Goal: Task Accomplishment & Management: Manage account settings

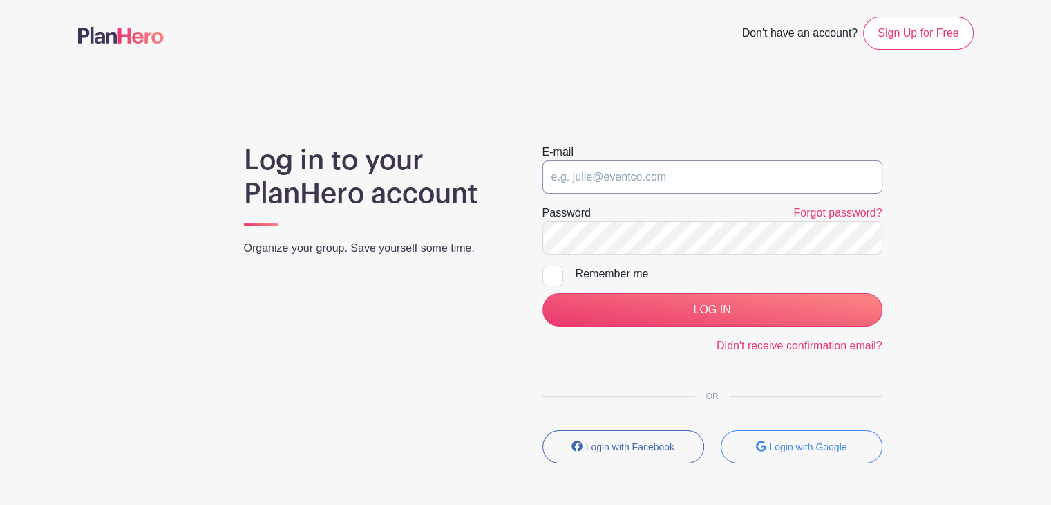
click at [675, 162] on input "email" at bounding box center [713, 176] width 340 height 33
type input "[PERSON_NAME][EMAIL_ADDRESS][DOMAIN_NAME]"
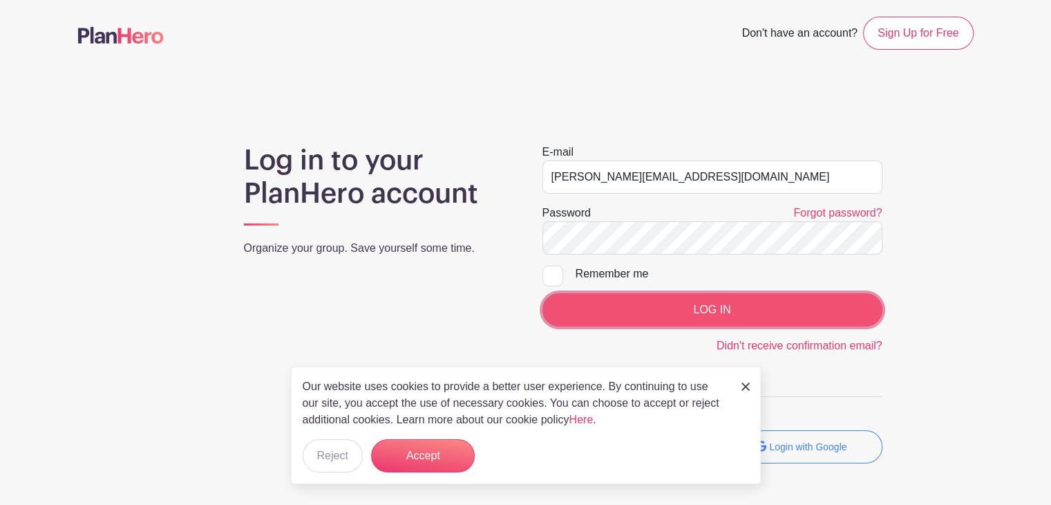
click at [699, 306] on input "LOG IN" at bounding box center [713, 309] width 340 height 33
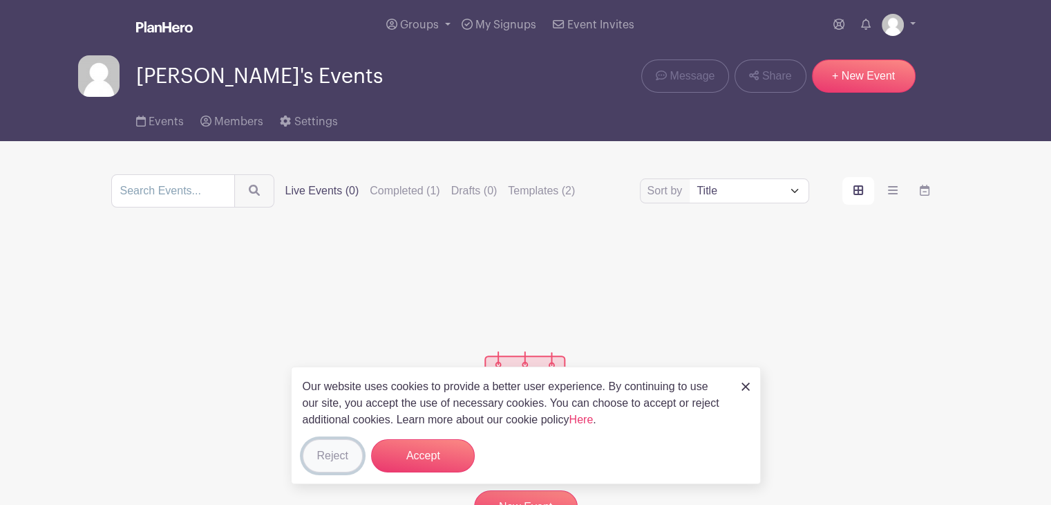
click at [338, 460] on button "Reject" at bounding box center [333, 455] width 60 height 33
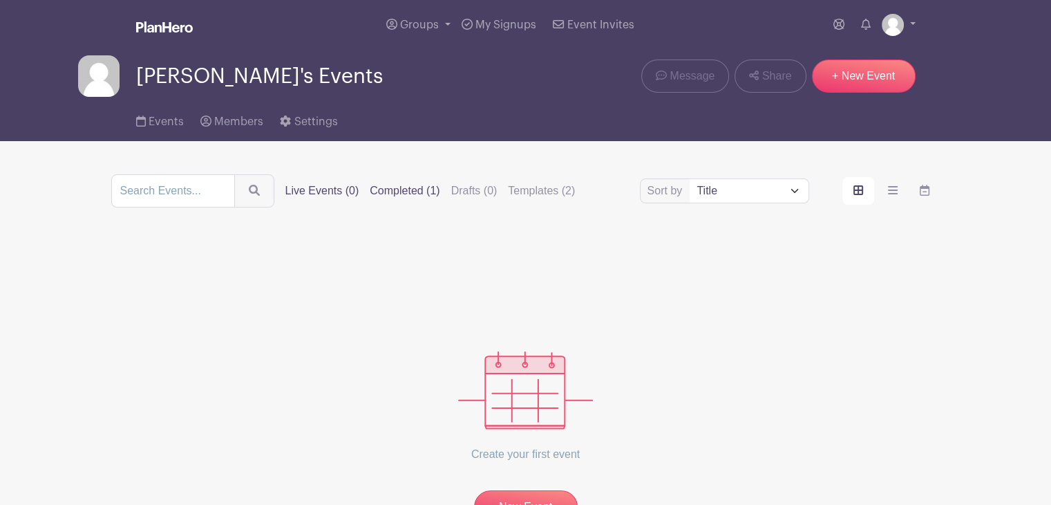
click at [408, 196] on label "Completed (1)" at bounding box center [405, 190] width 70 height 17
click at [0, 0] on input "Completed (1)" at bounding box center [0, 0] width 0 height 0
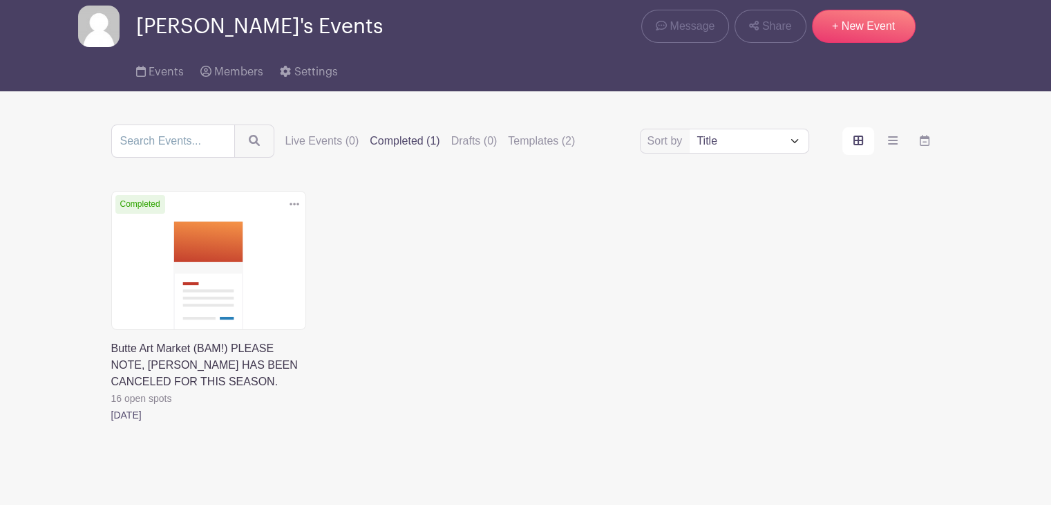
scroll to position [94, 0]
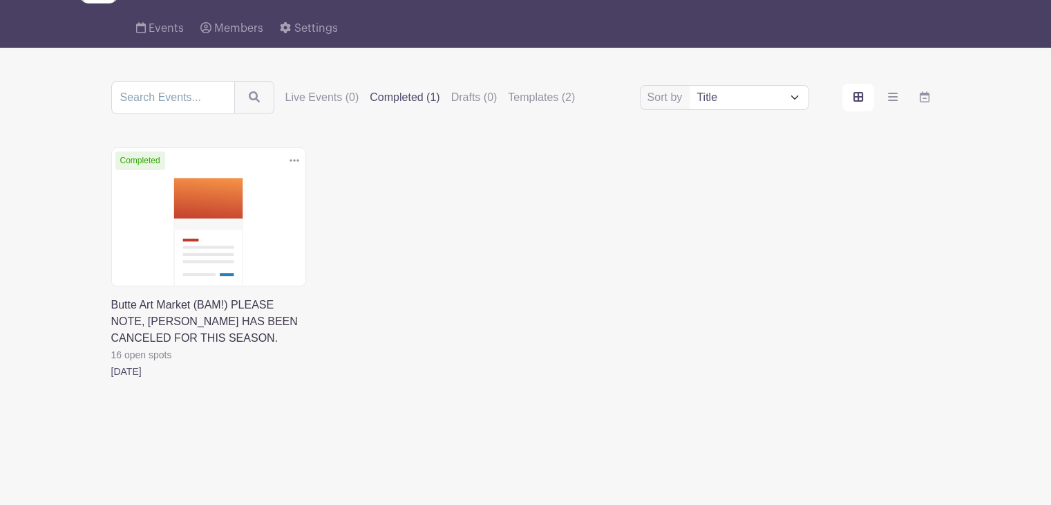
click at [111, 380] on link at bounding box center [111, 380] width 0 height 0
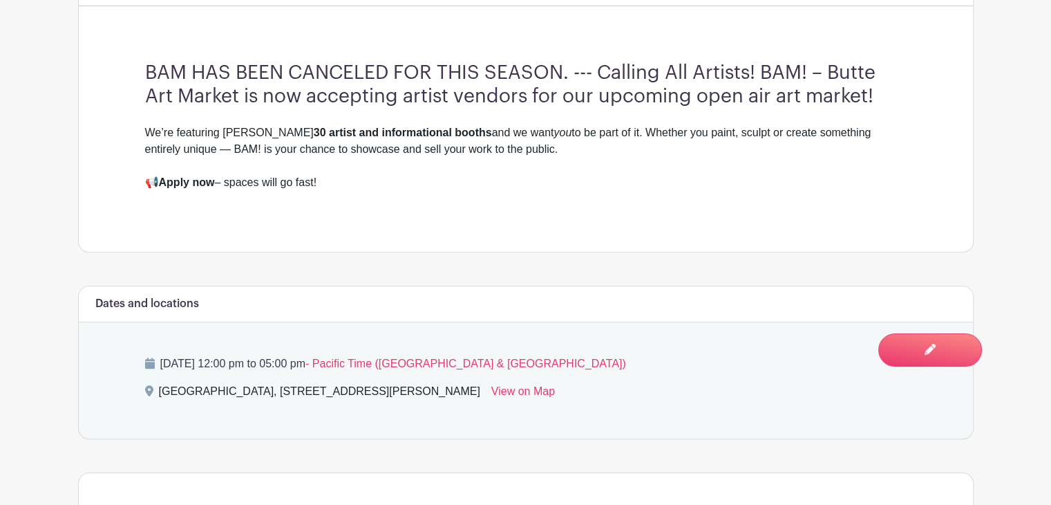
scroll to position [69, 0]
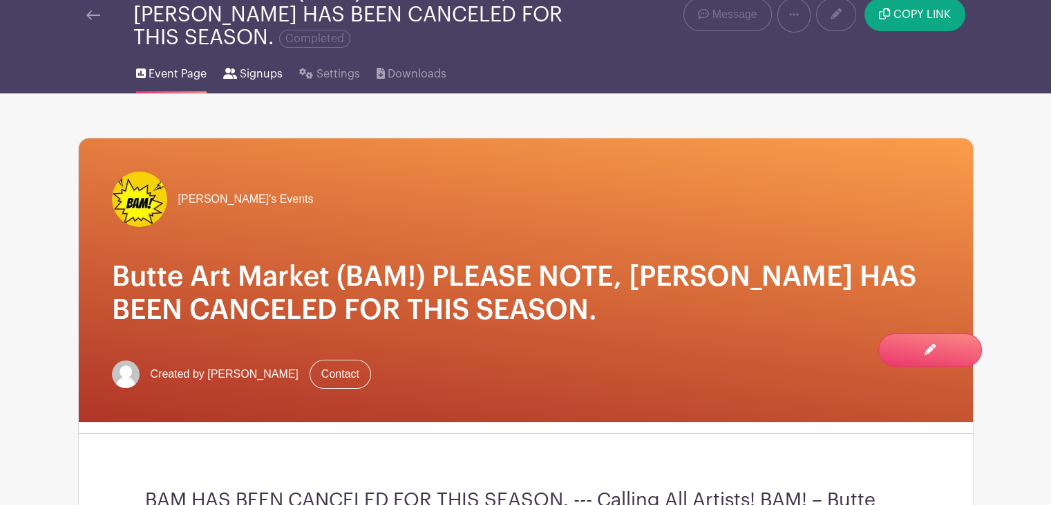
click at [270, 69] on span "Signups" at bounding box center [261, 74] width 43 height 17
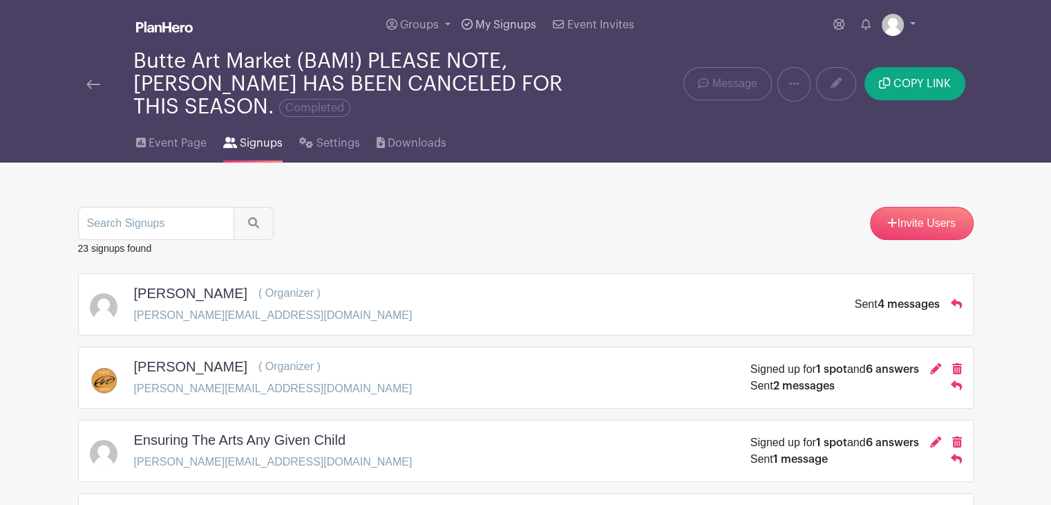
click at [506, 22] on span "My Signups" at bounding box center [506, 24] width 61 height 11
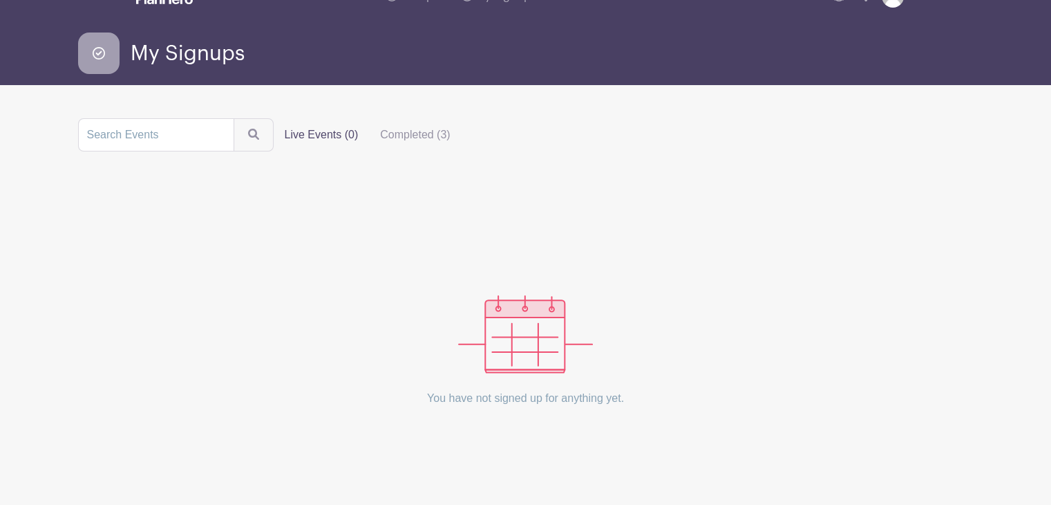
scroll to position [44, 0]
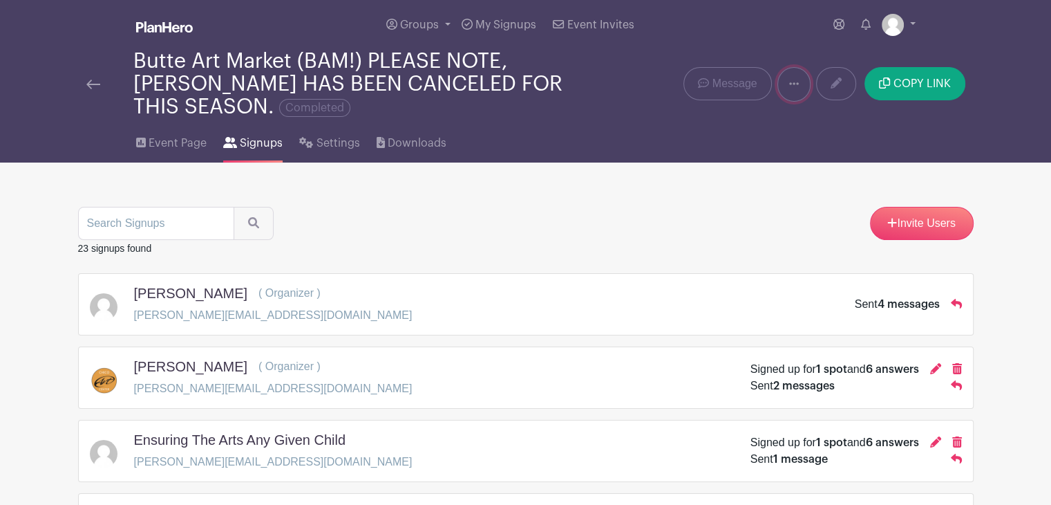
click at [793, 91] on link at bounding box center [794, 84] width 33 height 35
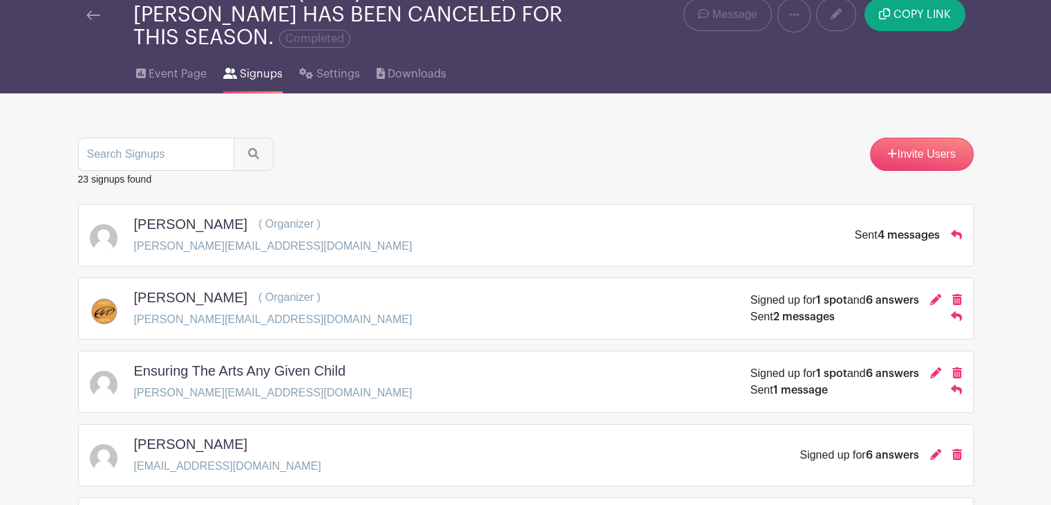
scroll to position [277, 0]
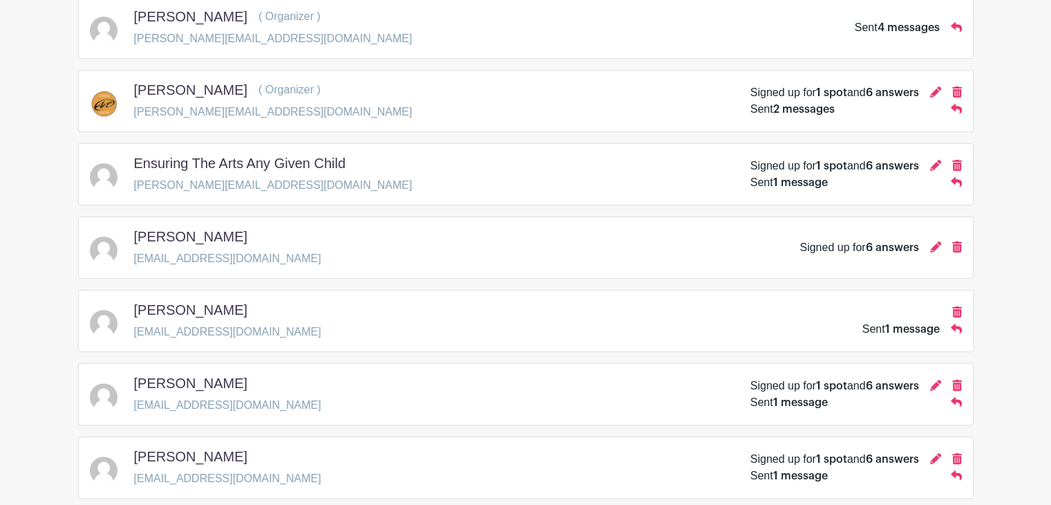
click at [465, 265] on div "Aofie Tyson thanksitaaoffy@gmail.cm Signed up for 6 answers" at bounding box center [526, 247] width 872 height 39
click at [935, 246] on icon at bounding box center [935, 246] width 11 height 11
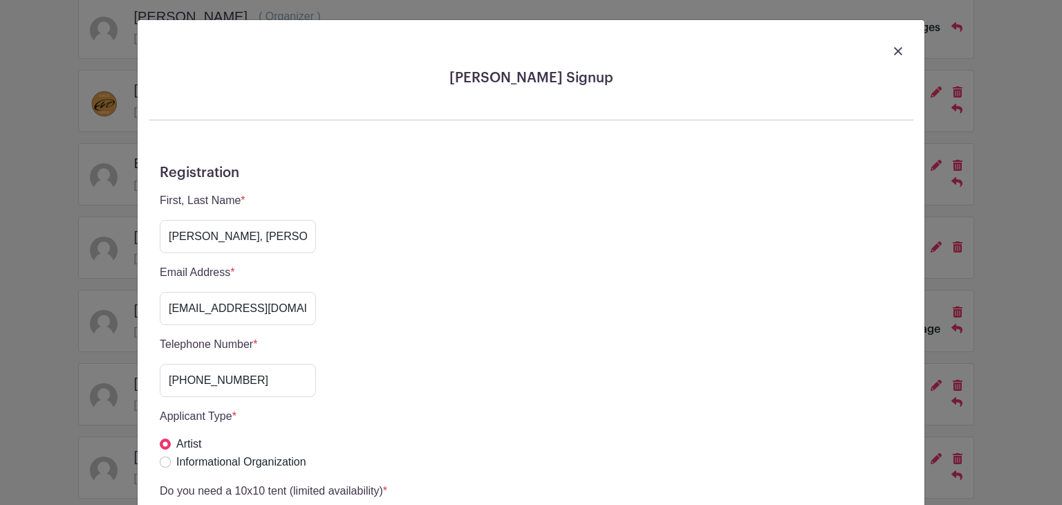
click at [896, 48] on img at bounding box center [898, 51] width 8 height 8
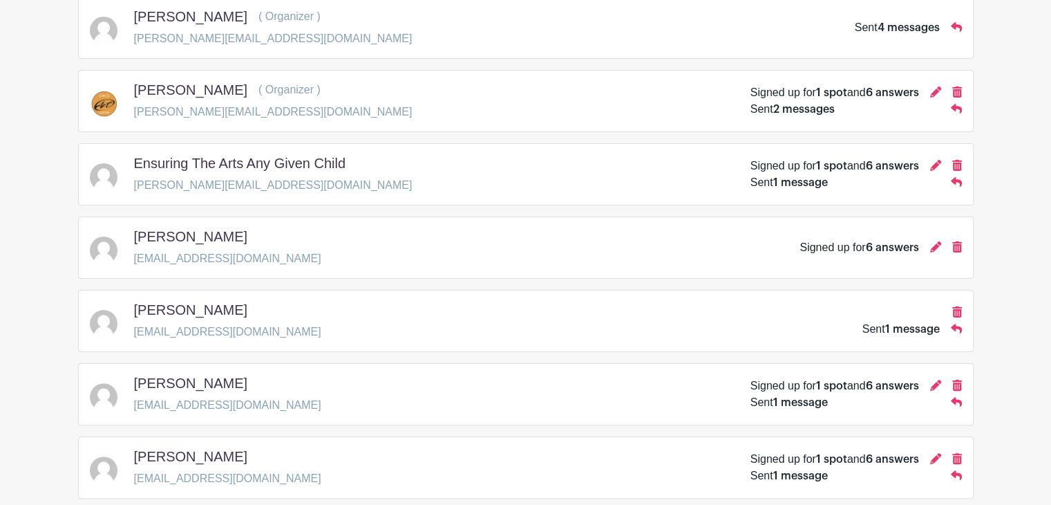
click at [701, 346] on div "Christine Kruger Chriskruger4390@gmail.com Sent 1 message" at bounding box center [526, 321] width 896 height 62
click at [702, 330] on div "Christine Kruger Chriskruger4390@gmail.com Sent 1 message" at bounding box center [526, 320] width 872 height 39
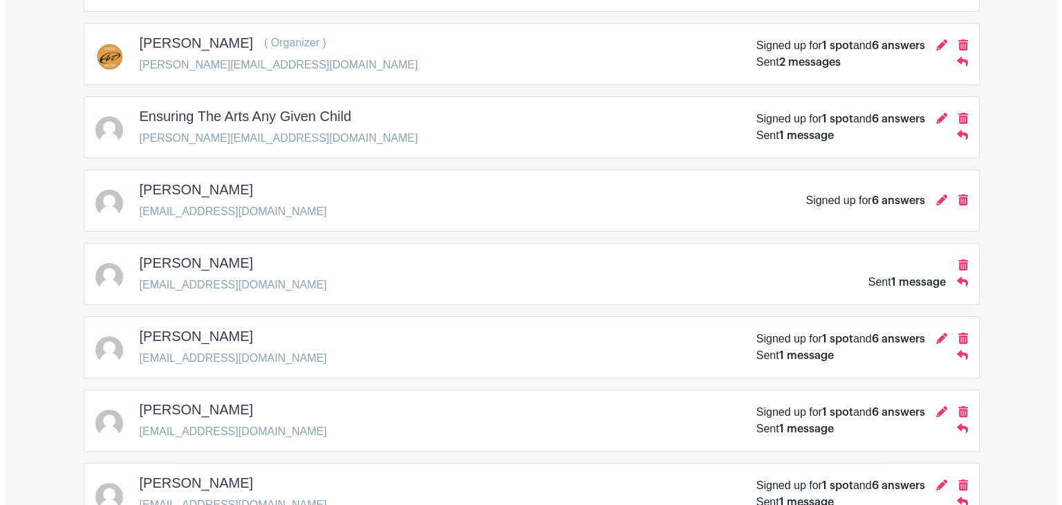
scroll to position [346, 0]
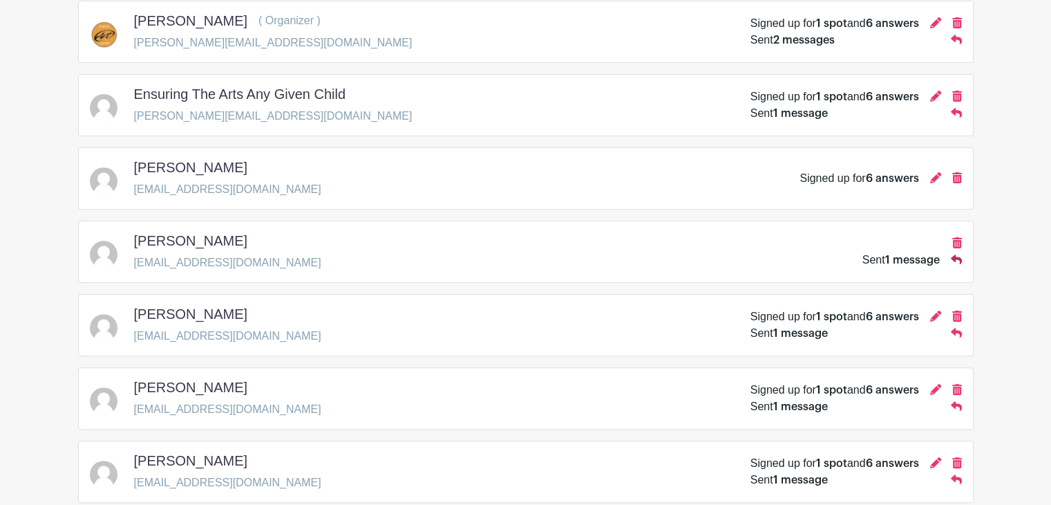
click at [961, 261] on icon at bounding box center [956, 259] width 11 height 10
click at [784, 265] on div "Christine Kruger Chriskruger4390@gmail.com Sent 1 message" at bounding box center [526, 251] width 872 height 39
click at [484, 321] on div "Ana Bonnin anitacolor74@gmail.com Signed up for 1 spot and 6 answers Sent 1 mes…" at bounding box center [526, 325] width 872 height 39
click at [935, 315] on icon at bounding box center [935, 315] width 11 height 11
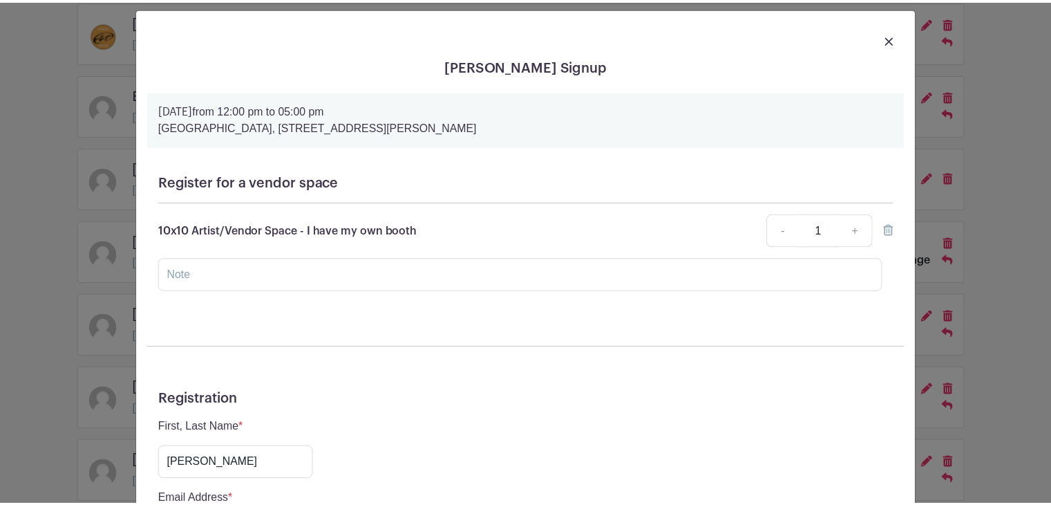
scroll to position [0, 0]
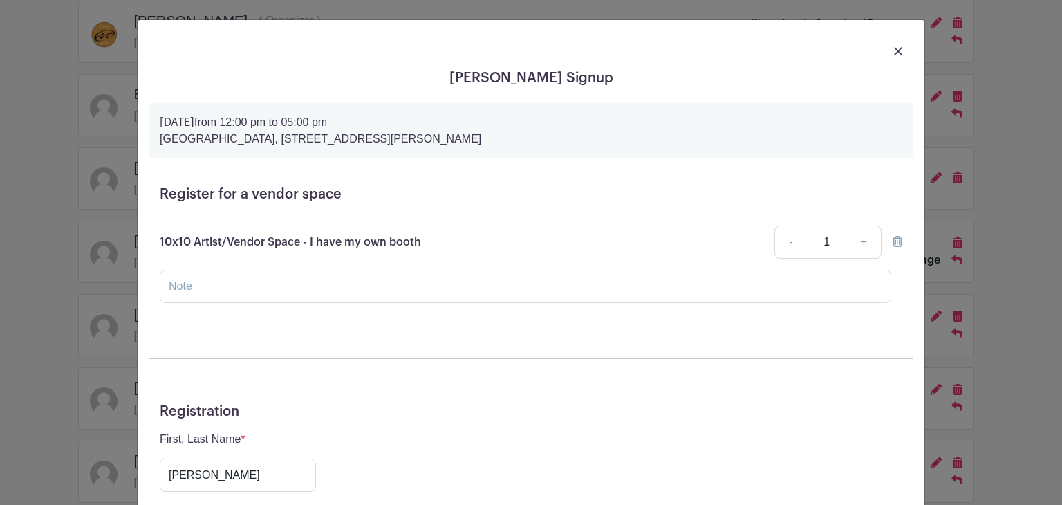
click at [886, 55] on div at bounding box center [531, 50] width 765 height 39
click at [894, 52] on img at bounding box center [898, 51] width 8 height 8
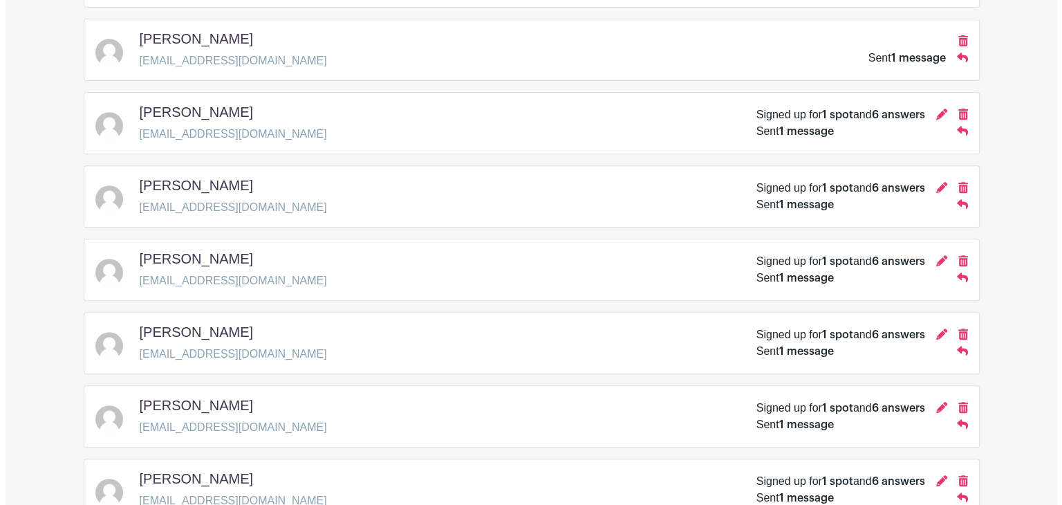
scroll to position [484, 0]
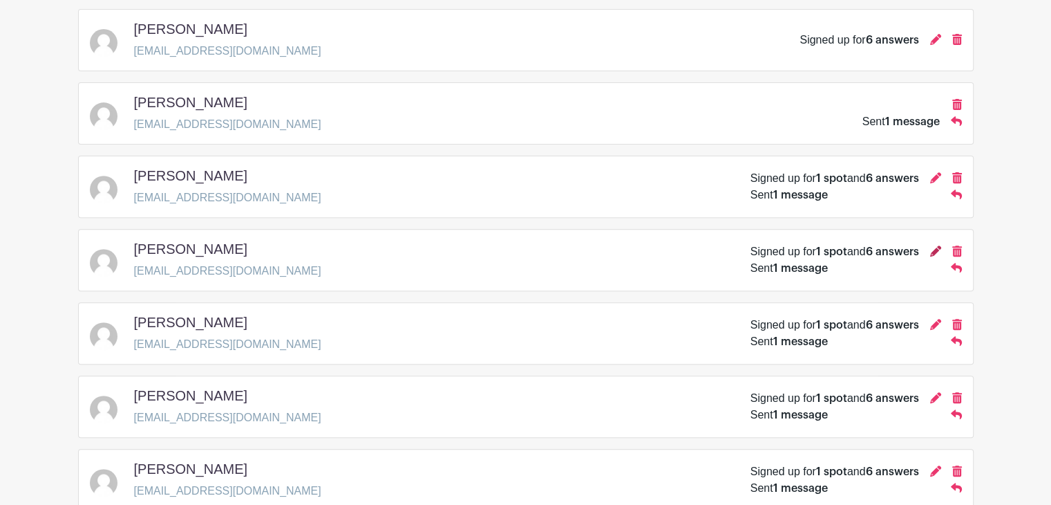
click at [937, 246] on icon at bounding box center [935, 250] width 11 height 11
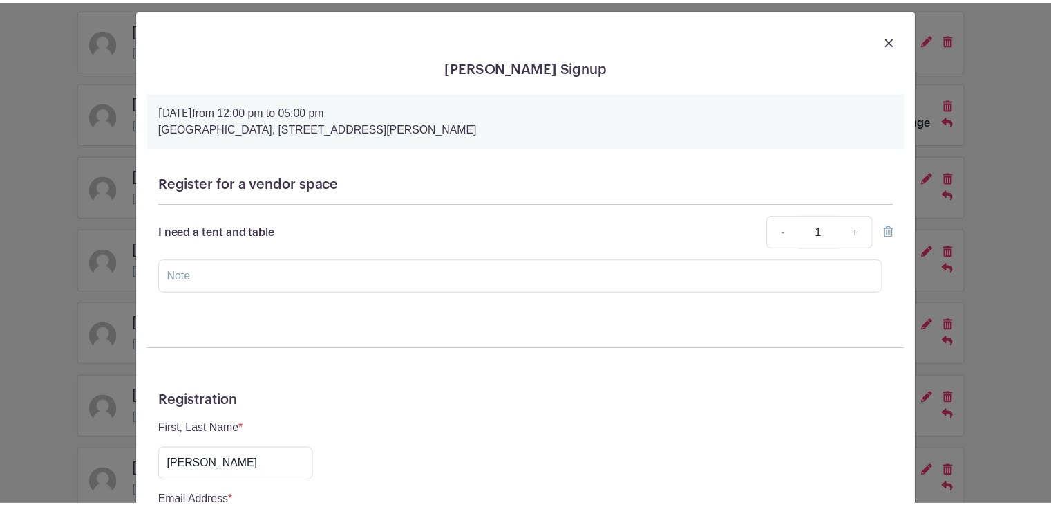
scroll to position [0, 0]
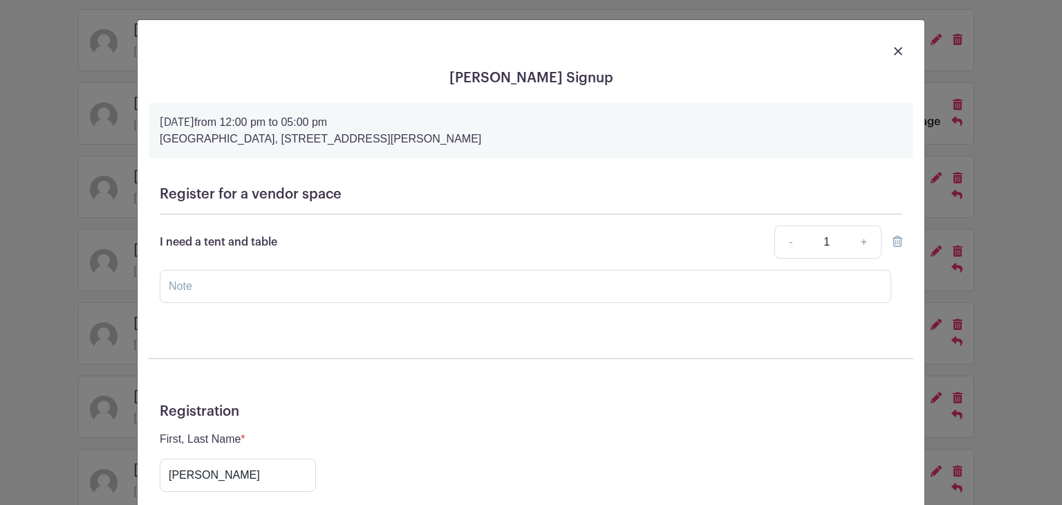
click at [894, 50] on img at bounding box center [898, 51] width 8 height 8
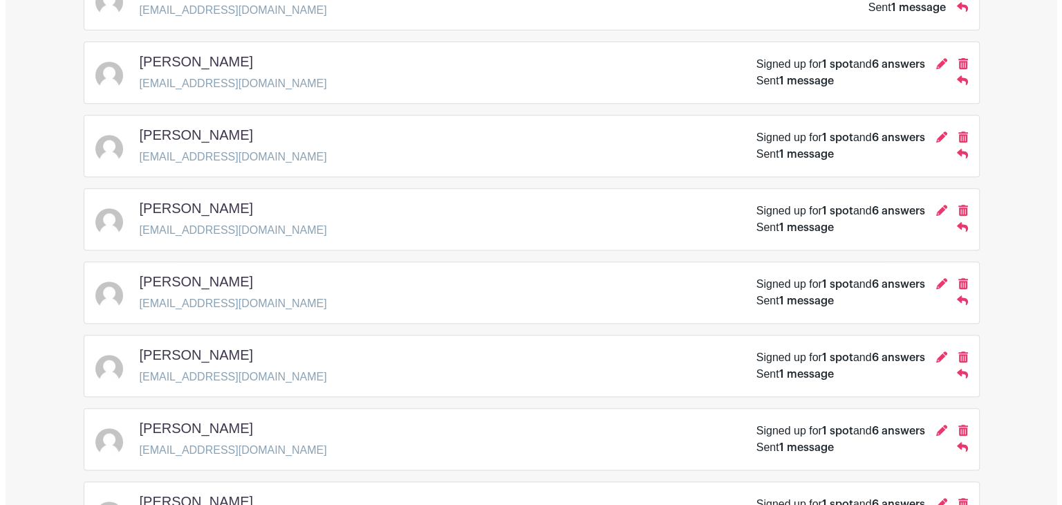
scroll to position [622, 0]
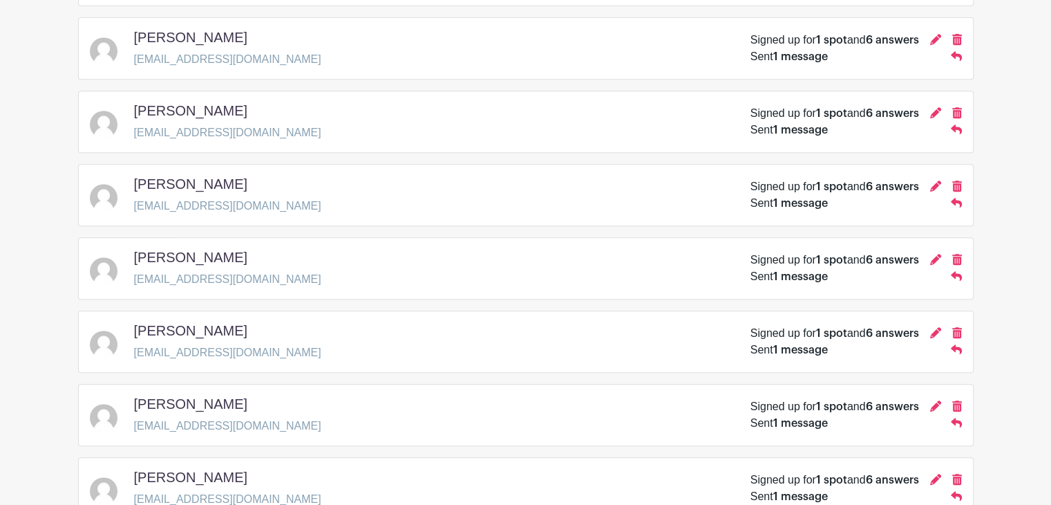
click at [932, 261] on icon at bounding box center [935, 259] width 11 height 11
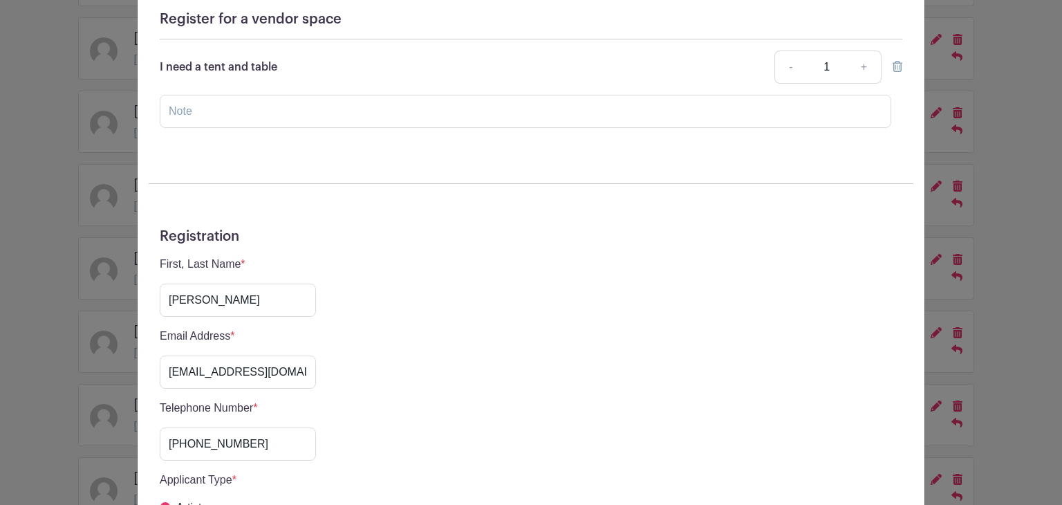
scroll to position [0, 0]
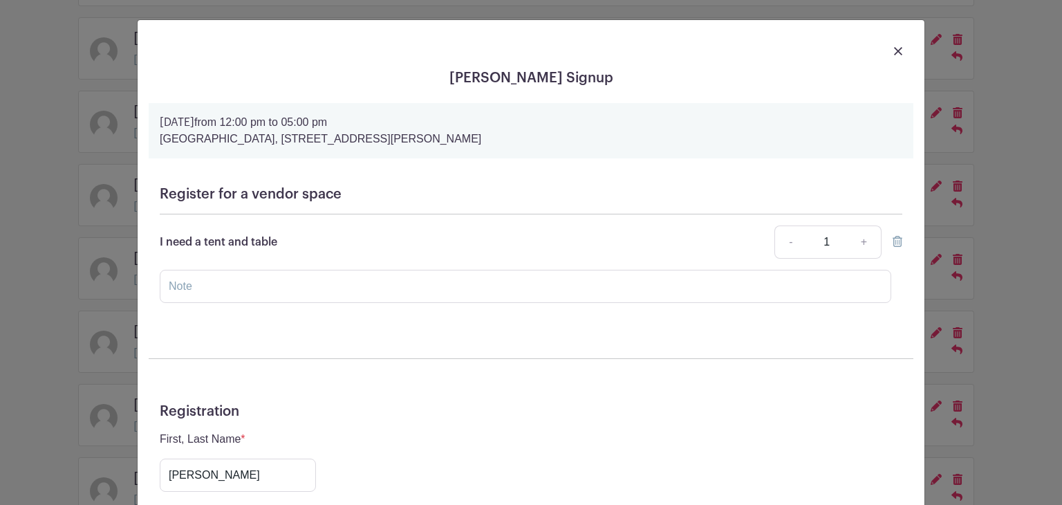
click at [894, 50] on img at bounding box center [898, 51] width 8 height 8
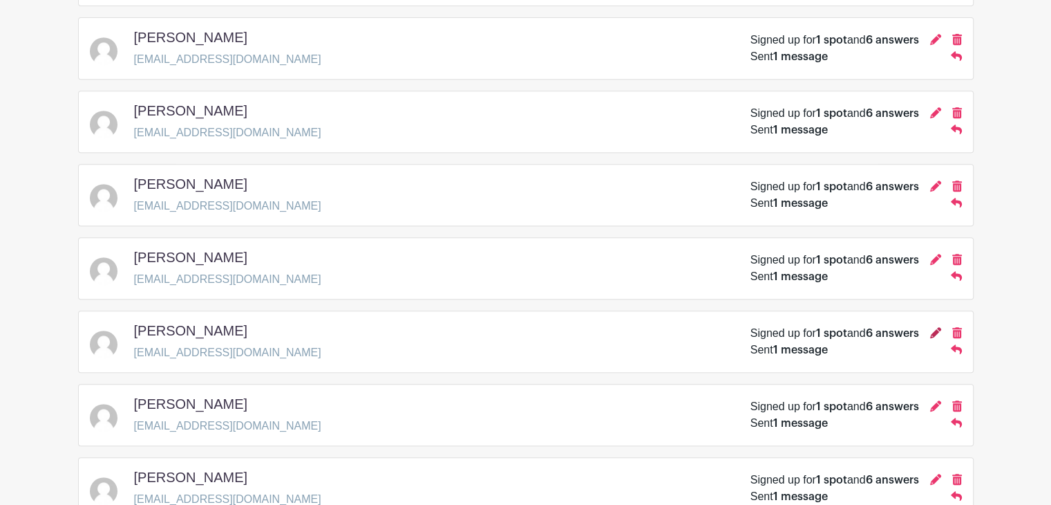
click at [937, 328] on icon at bounding box center [935, 332] width 11 height 11
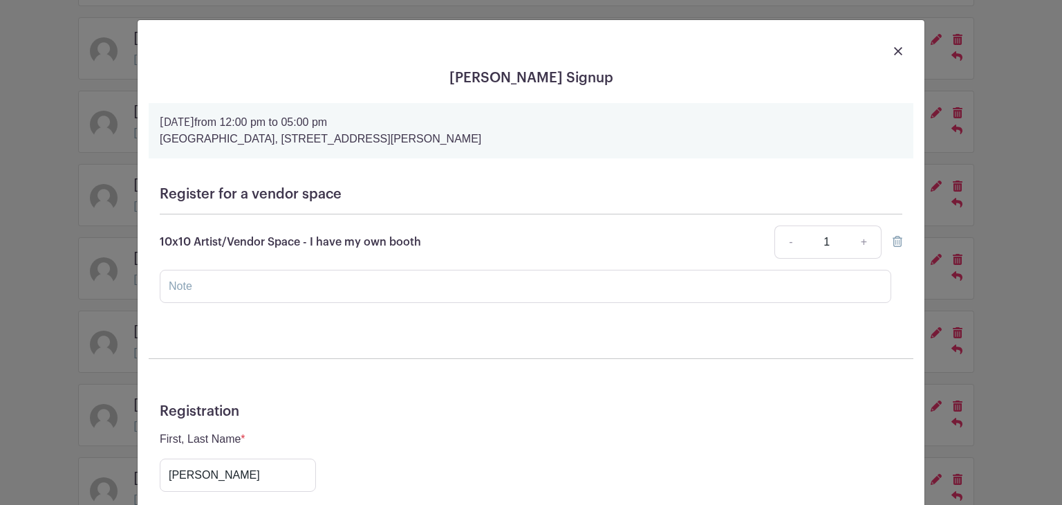
drag, startPoint x: 889, startPoint y: 53, endPoint x: 879, endPoint y: 83, distance: 31.9
click at [894, 53] on img at bounding box center [898, 51] width 8 height 8
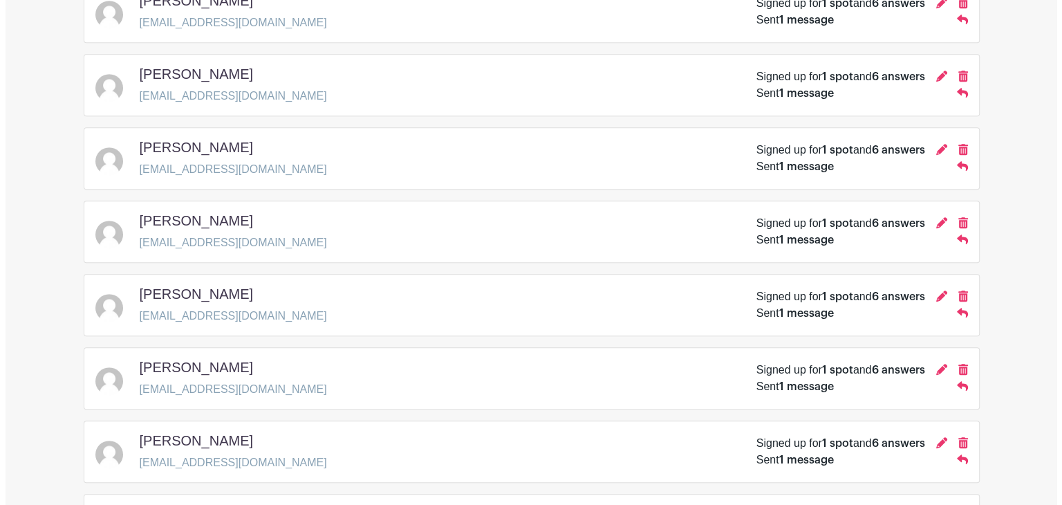
scroll to position [691, 0]
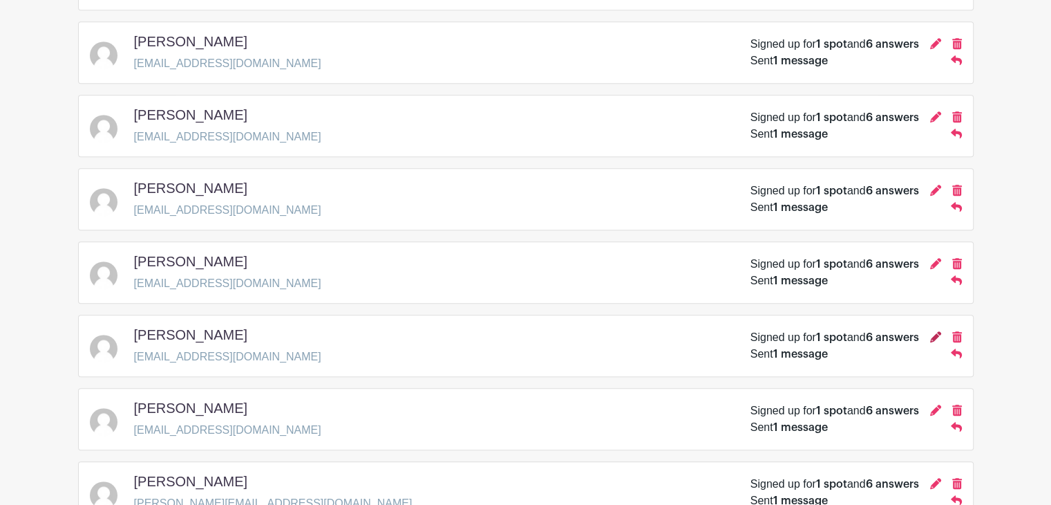
click at [937, 334] on icon at bounding box center [935, 336] width 11 height 11
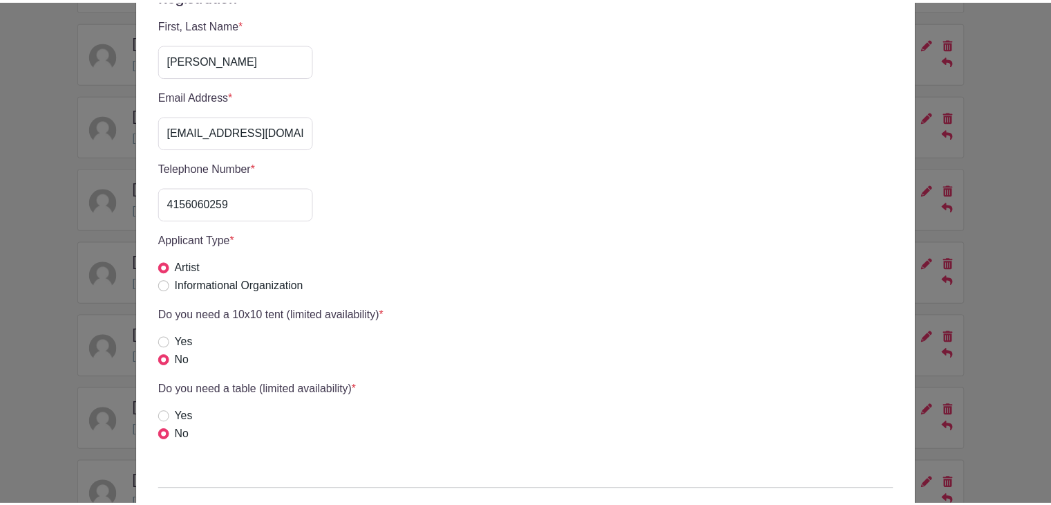
scroll to position [0, 0]
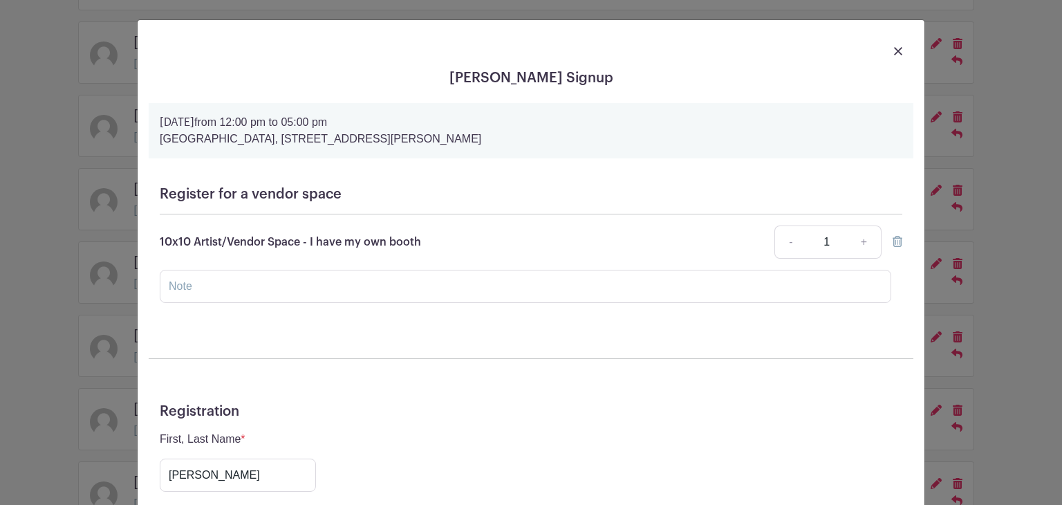
click at [894, 49] on img at bounding box center [898, 51] width 8 height 8
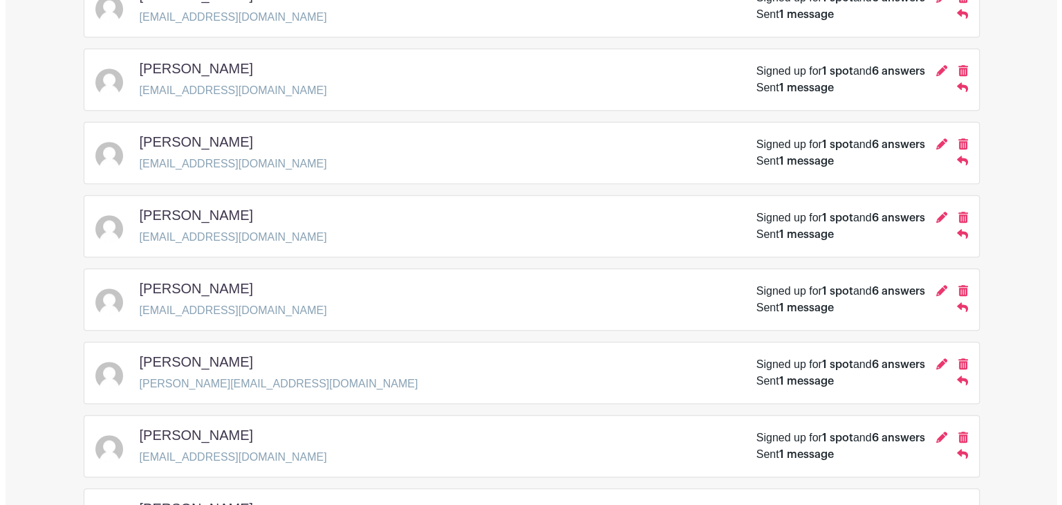
scroll to position [899, 0]
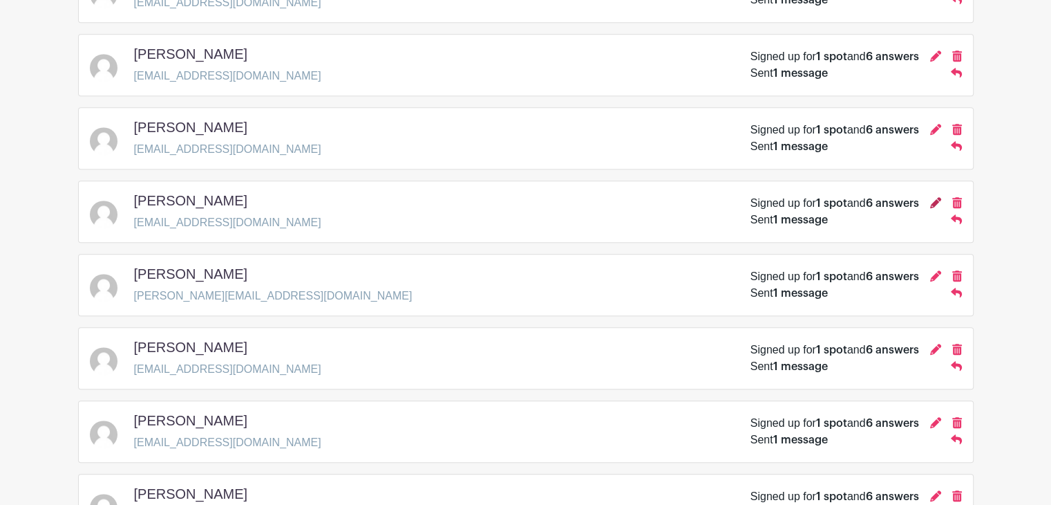
click at [938, 198] on icon at bounding box center [935, 202] width 11 height 11
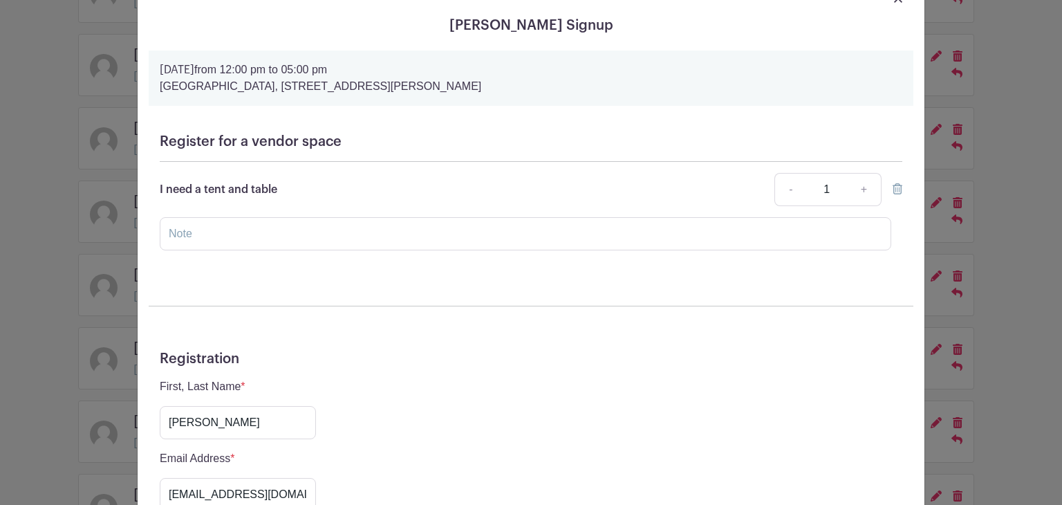
scroll to position [0, 0]
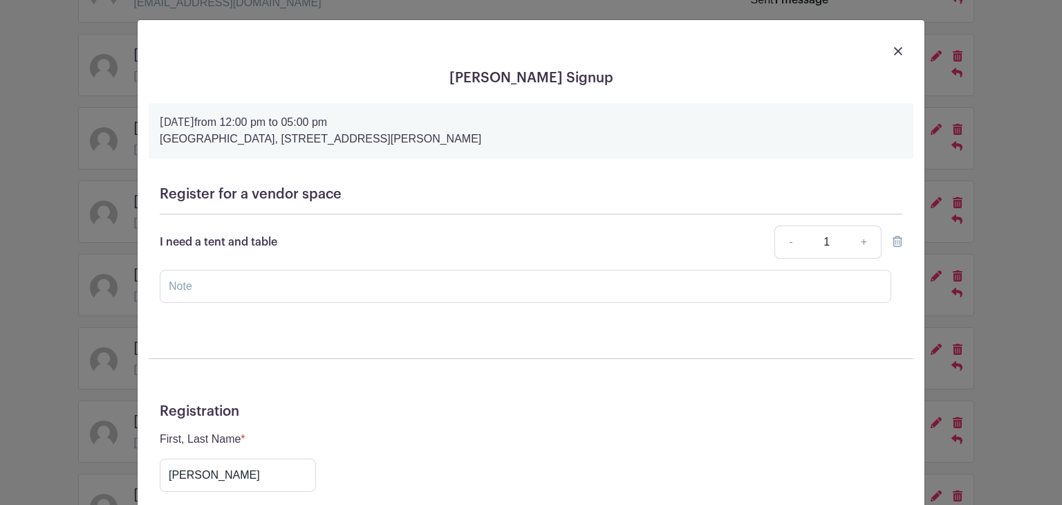
click at [894, 51] on img at bounding box center [898, 51] width 8 height 8
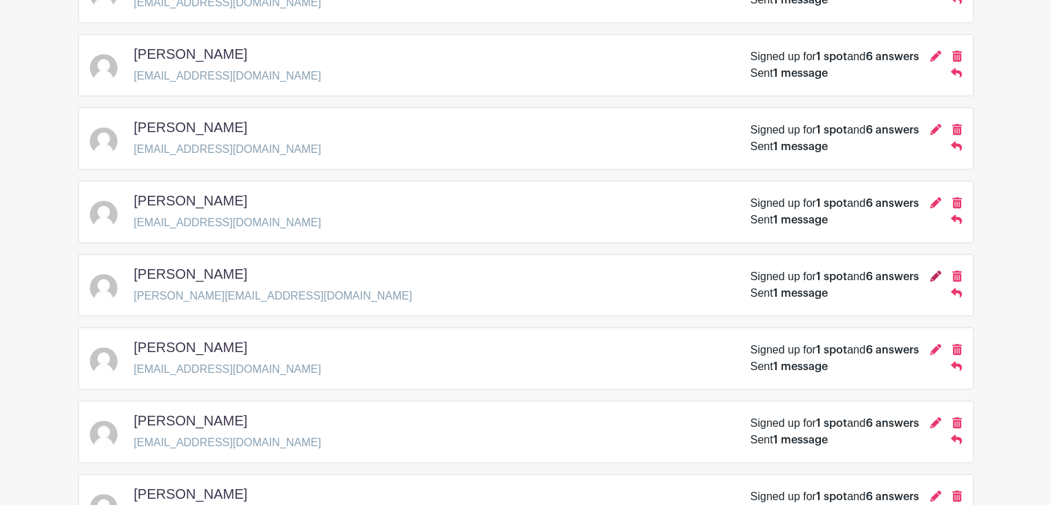
click at [935, 273] on icon at bounding box center [935, 275] width 11 height 11
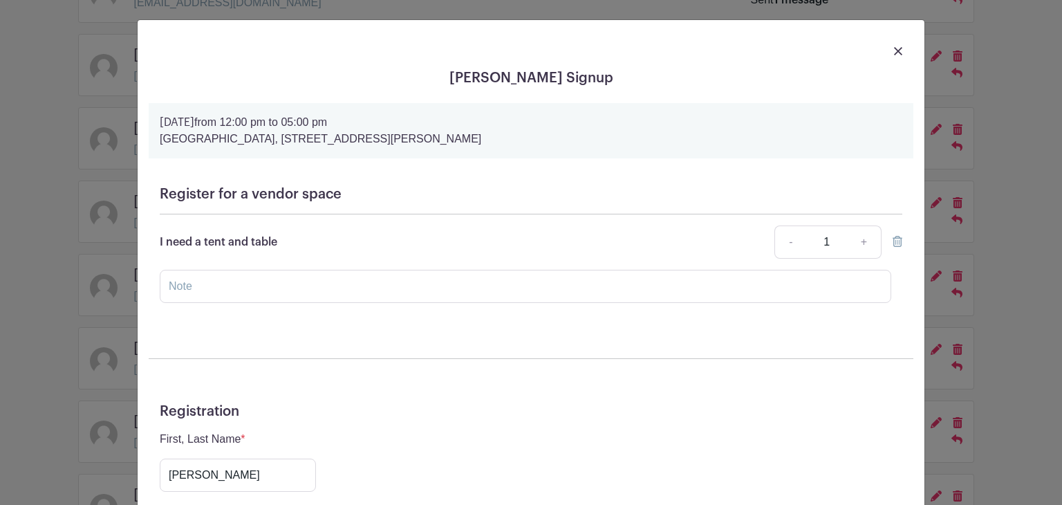
click at [894, 53] on img at bounding box center [898, 51] width 8 height 8
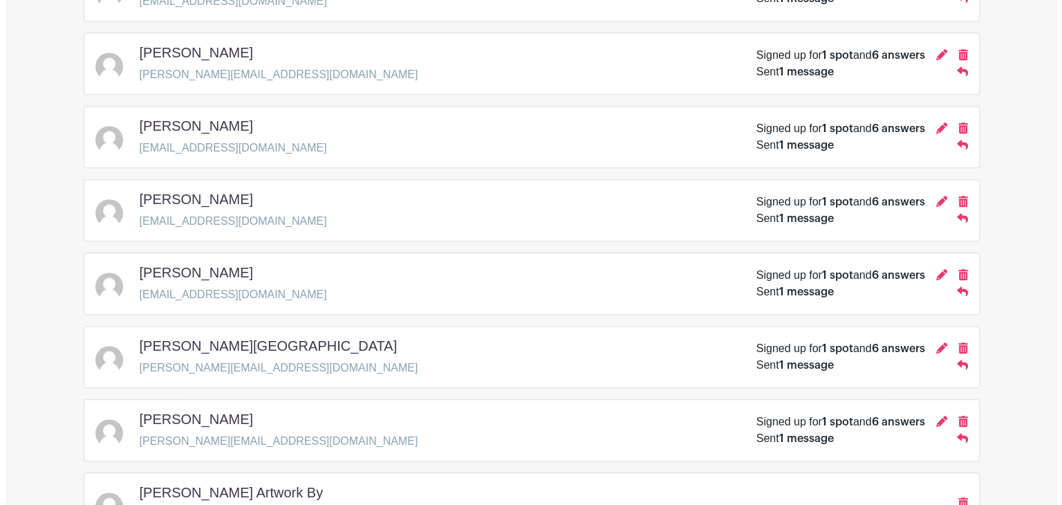
scroll to position [1037, 0]
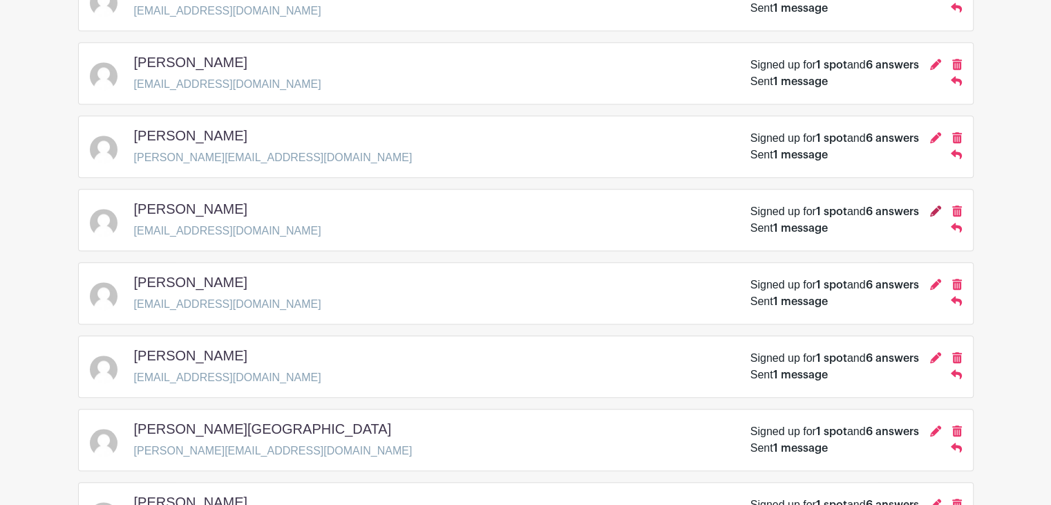
click at [933, 209] on icon at bounding box center [935, 210] width 11 height 11
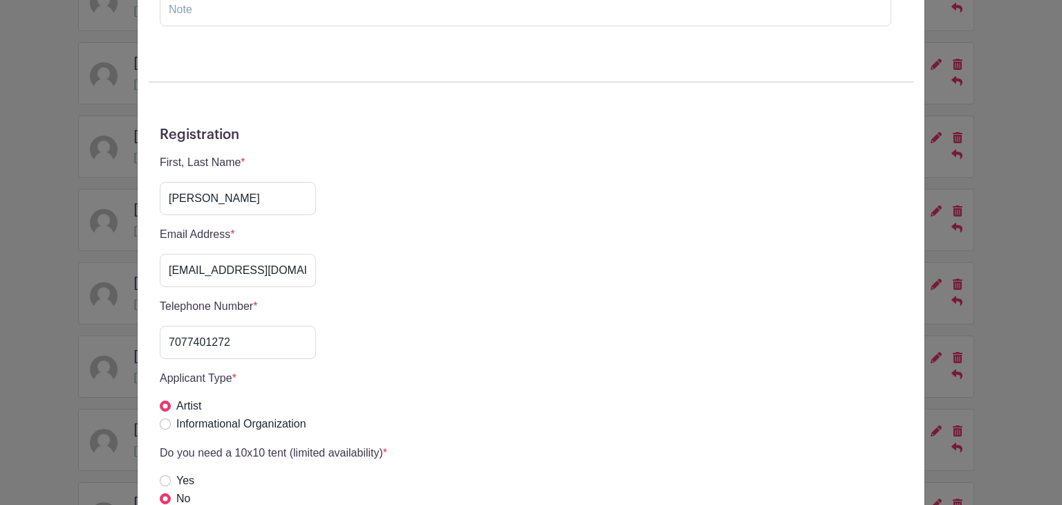
scroll to position [0, 0]
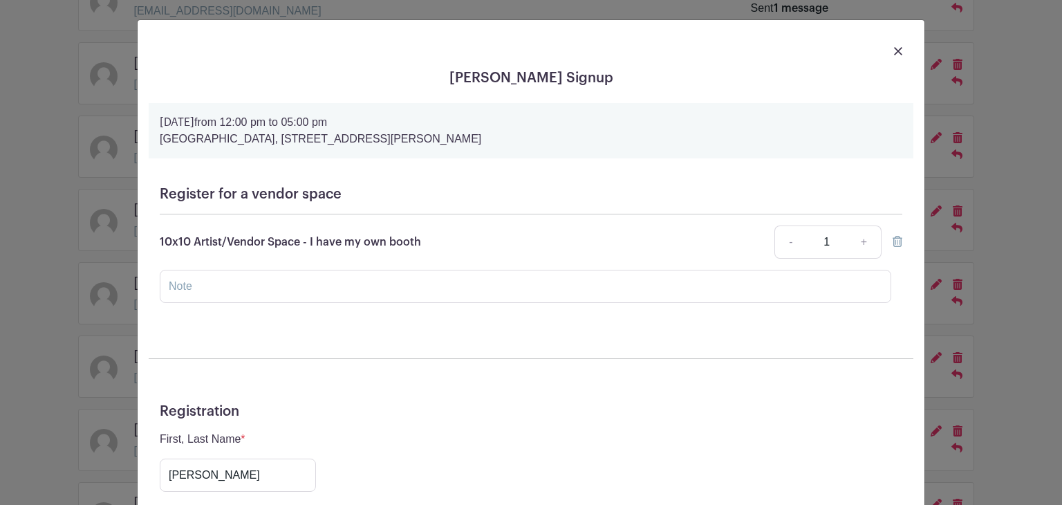
click at [894, 53] on img at bounding box center [898, 51] width 8 height 8
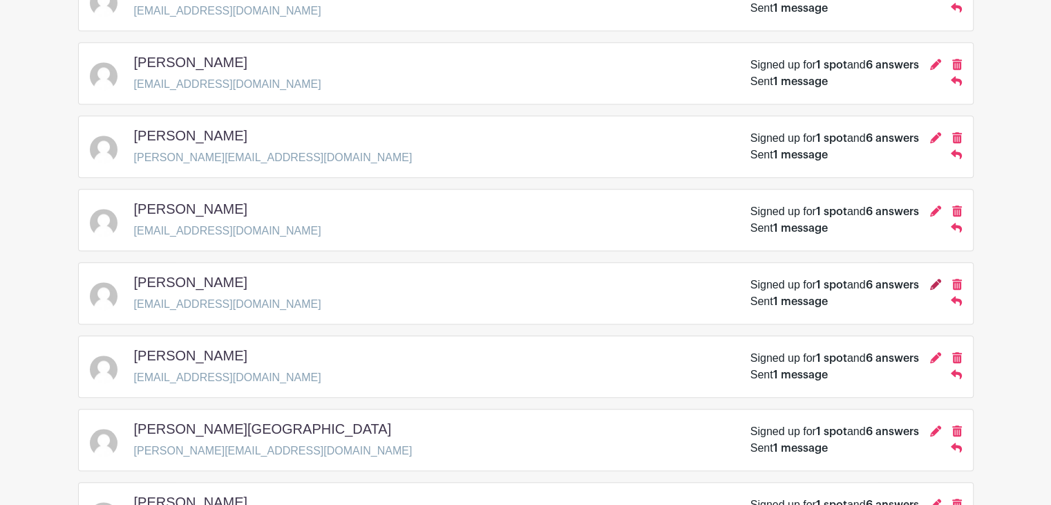
click at [933, 283] on icon at bounding box center [935, 284] width 11 height 11
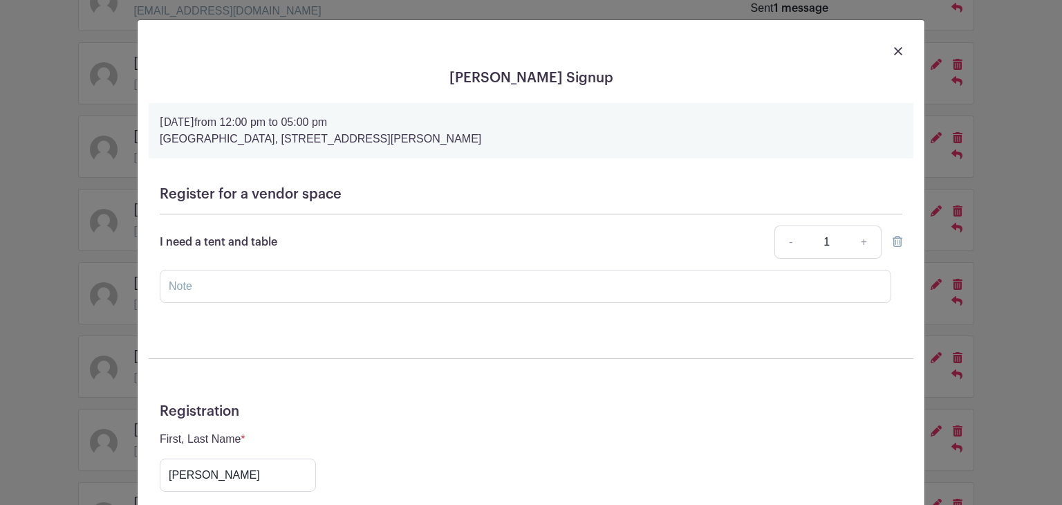
click at [894, 48] on img at bounding box center [898, 51] width 8 height 8
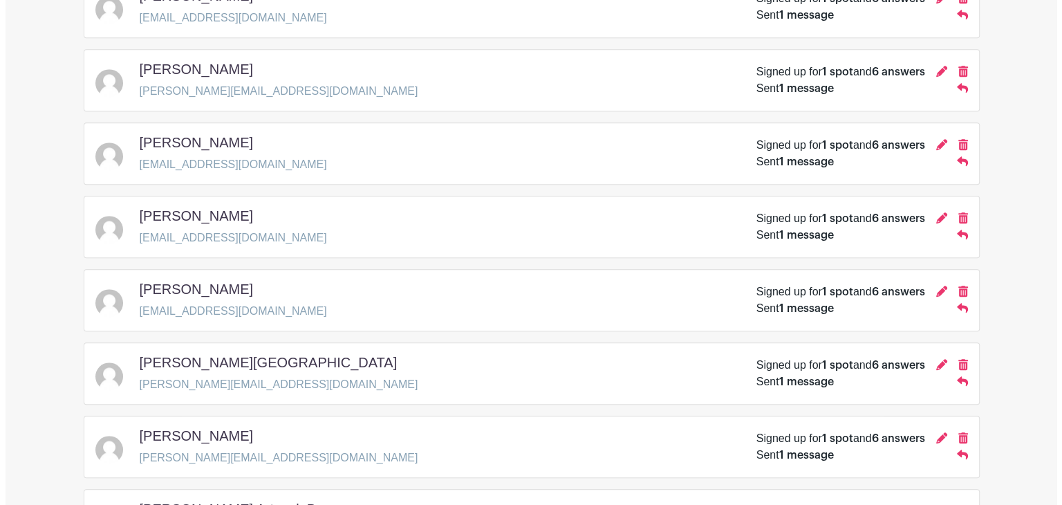
scroll to position [1175, 0]
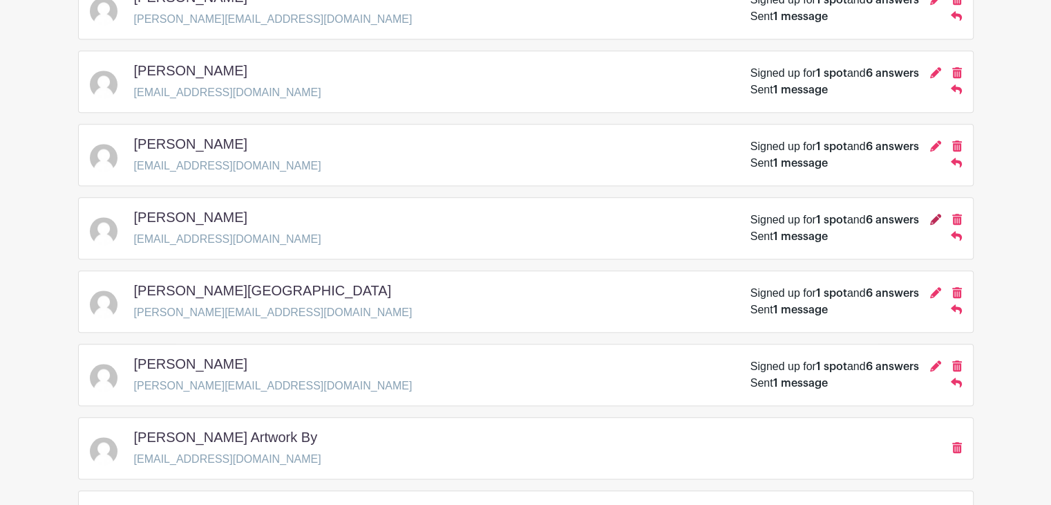
click at [935, 214] on icon at bounding box center [935, 219] width 11 height 11
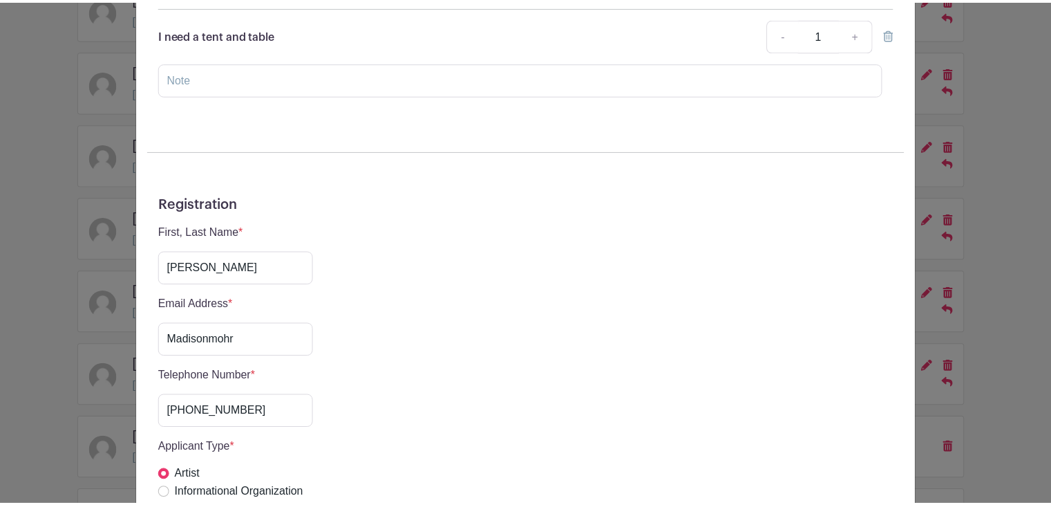
scroll to position [0, 0]
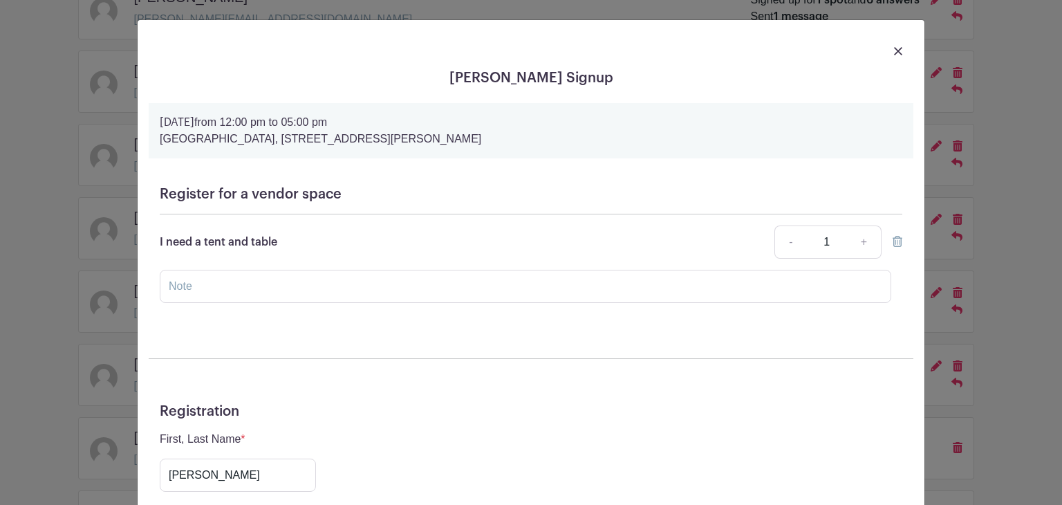
click at [894, 49] on img at bounding box center [898, 51] width 8 height 8
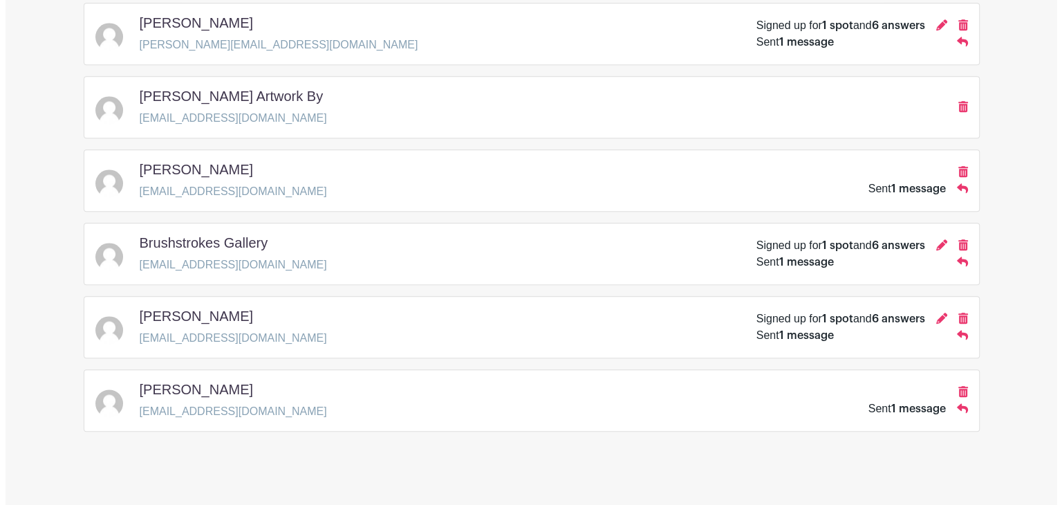
scroll to position [1524, 0]
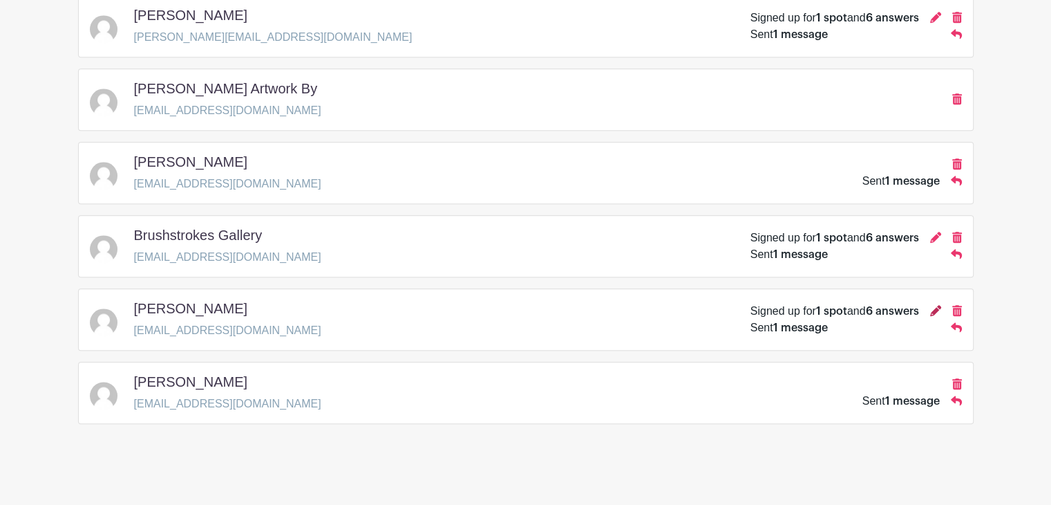
click at [934, 305] on icon at bounding box center [935, 310] width 11 height 11
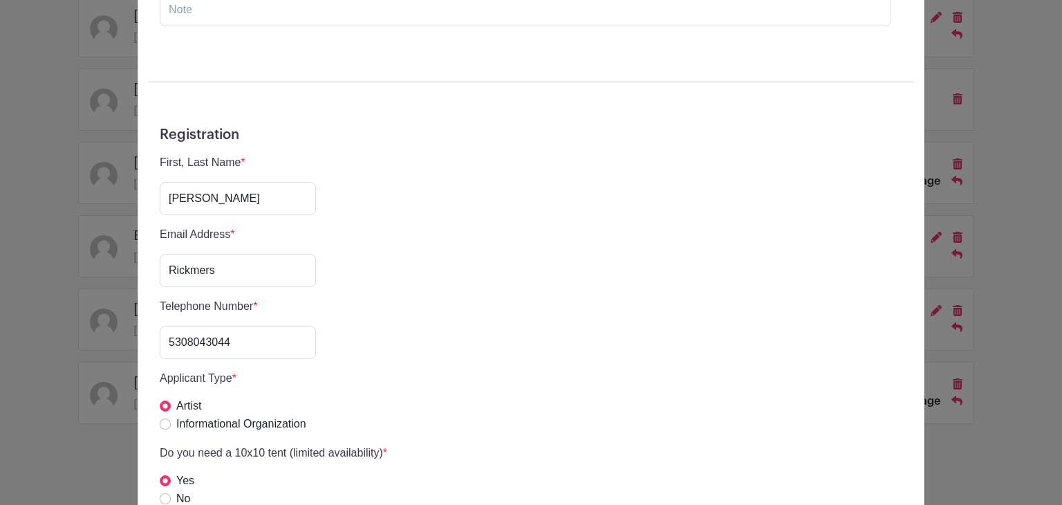
scroll to position [0, 0]
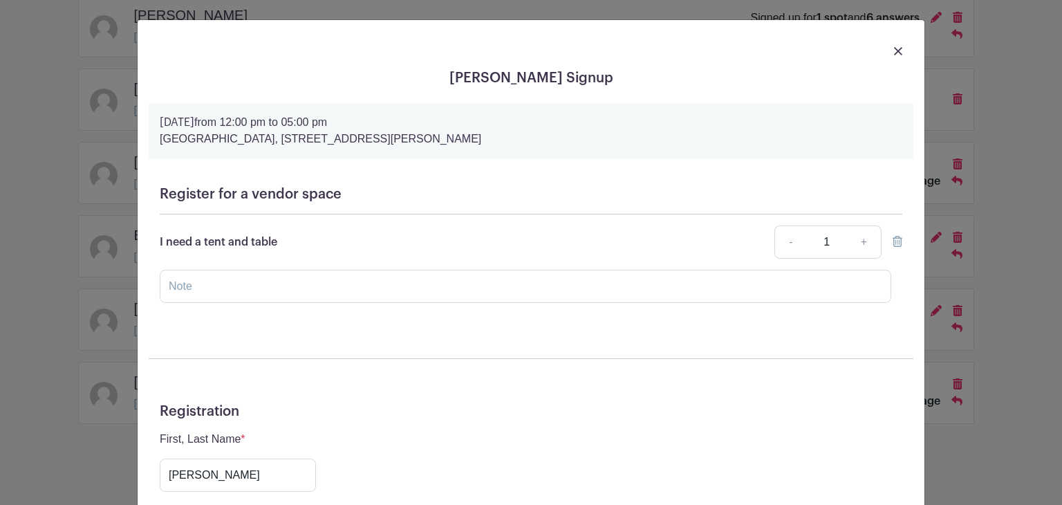
click at [894, 46] on link at bounding box center [898, 50] width 8 height 17
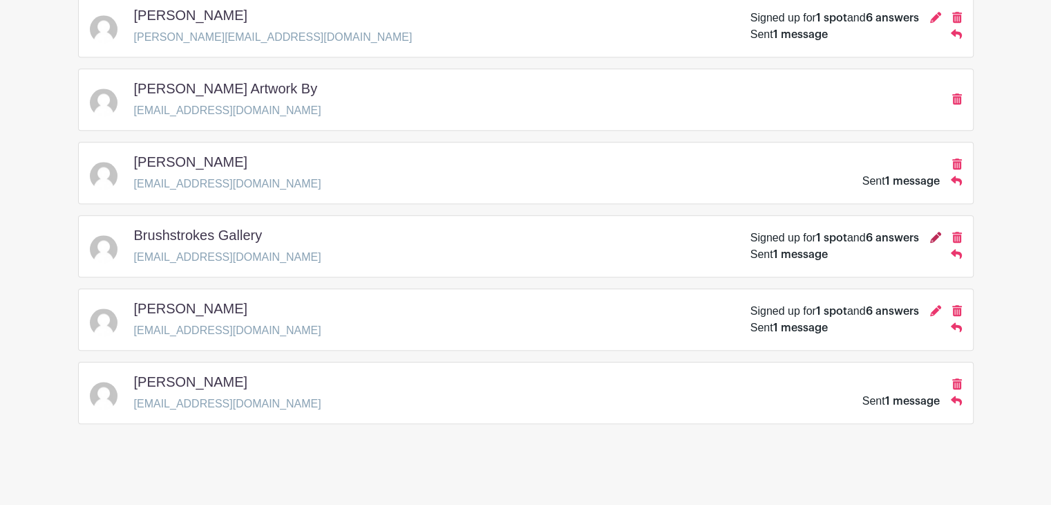
click at [936, 232] on icon at bounding box center [935, 237] width 11 height 11
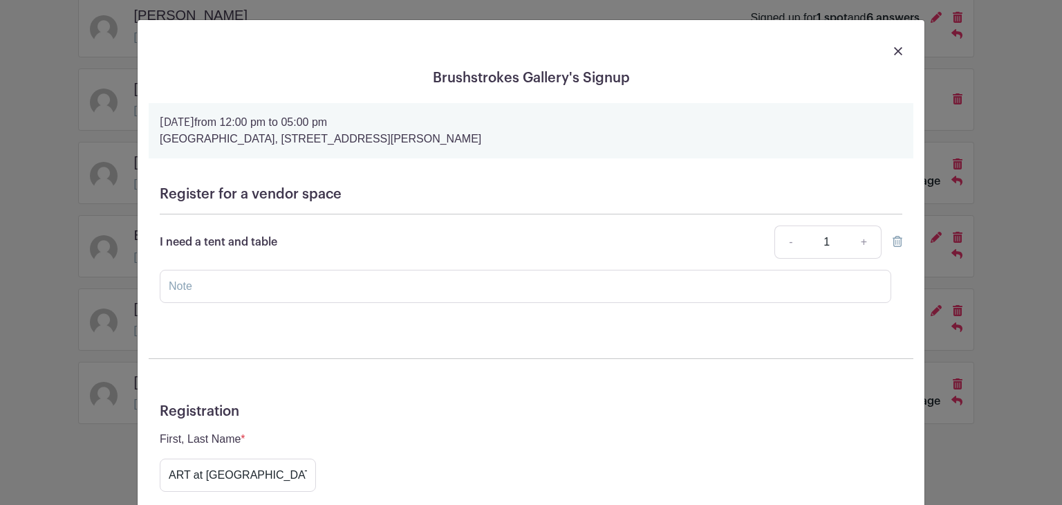
click at [894, 48] on img at bounding box center [898, 51] width 8 height 8
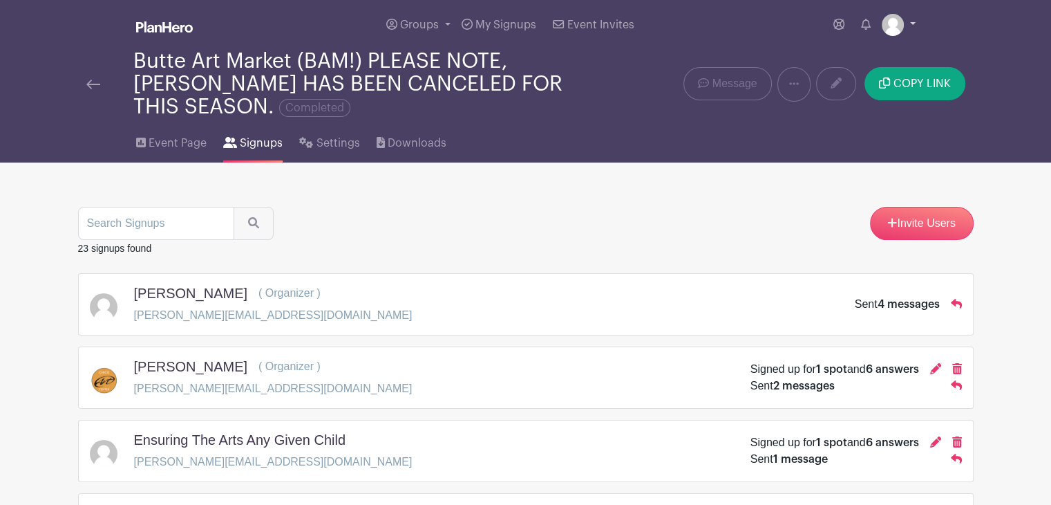
click at [904, 27] on link at bounding box center [899, 25] width 34 height 22
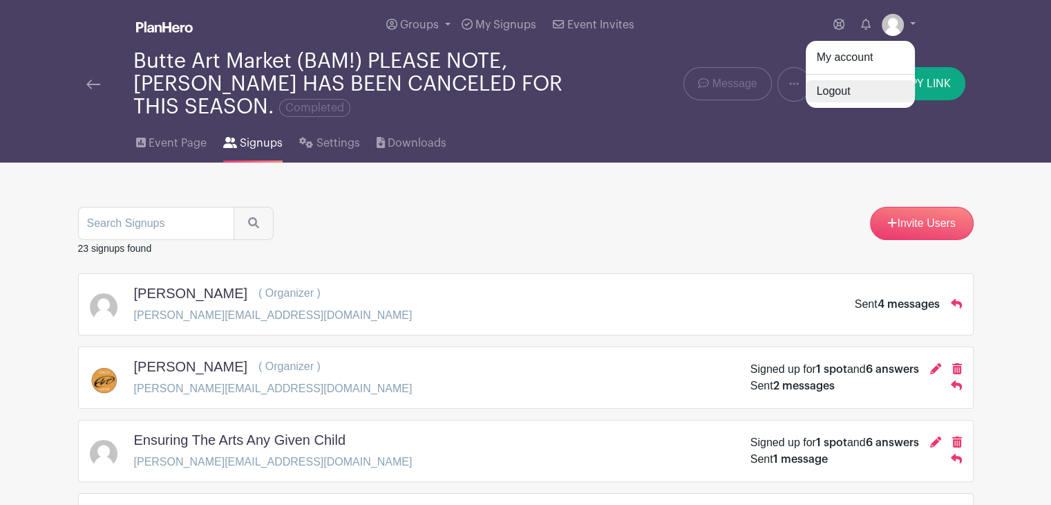
click at [831, 91] on link "Logout" at bounding box center [860, 91] width 109 height 22
